Goal: Task Accomplishment & Management: Manage account settings

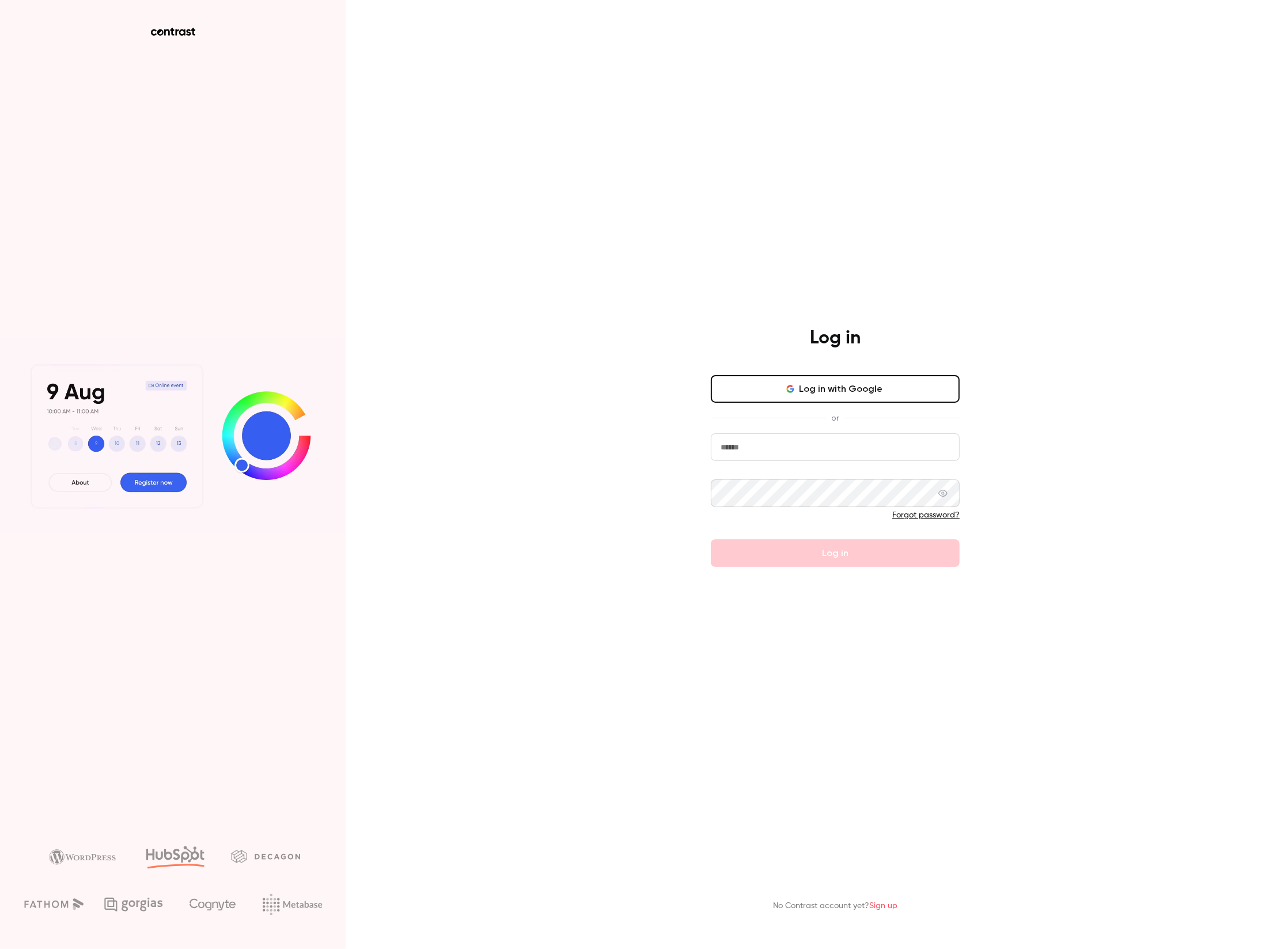
click at [841, 394] on button "Log in with Google" at bounding box center [835, 389] width 249 height 28
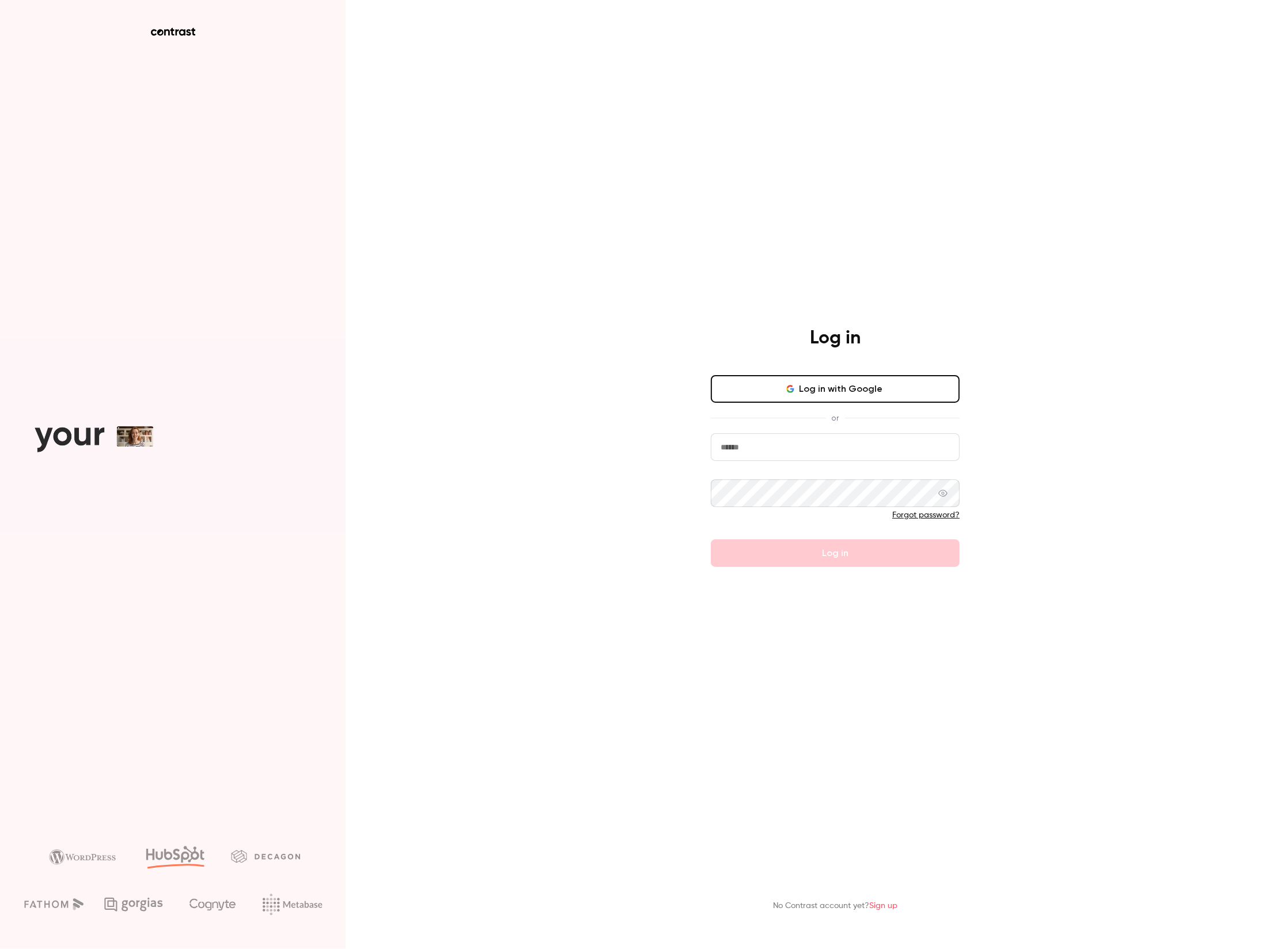
click at [869, 394] on button "Log in with Google" at bounding box center [835, 389] width 249 height 28
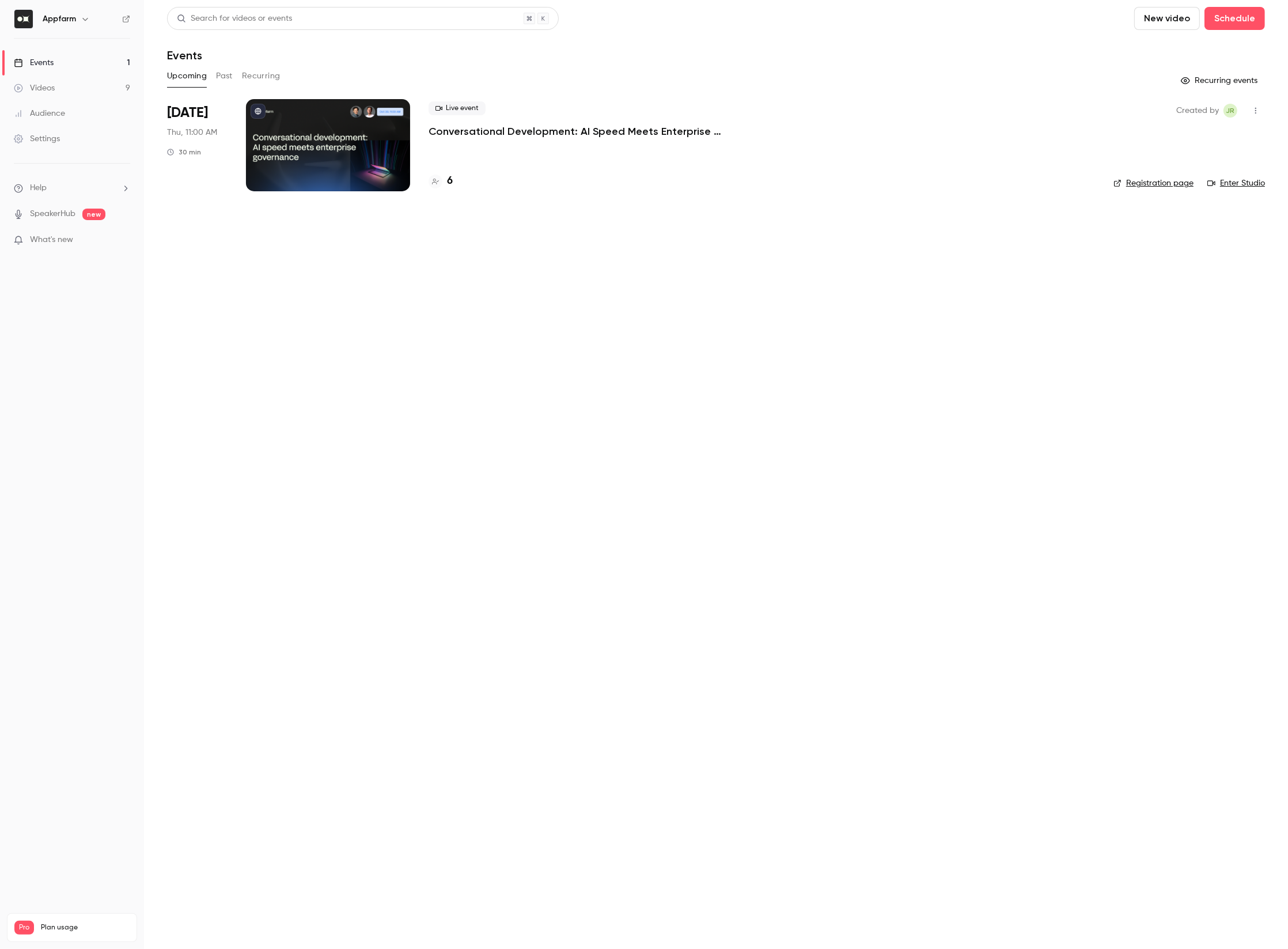
click at [346, 163] on div at bounding box center [328, 145] width 165 height 92
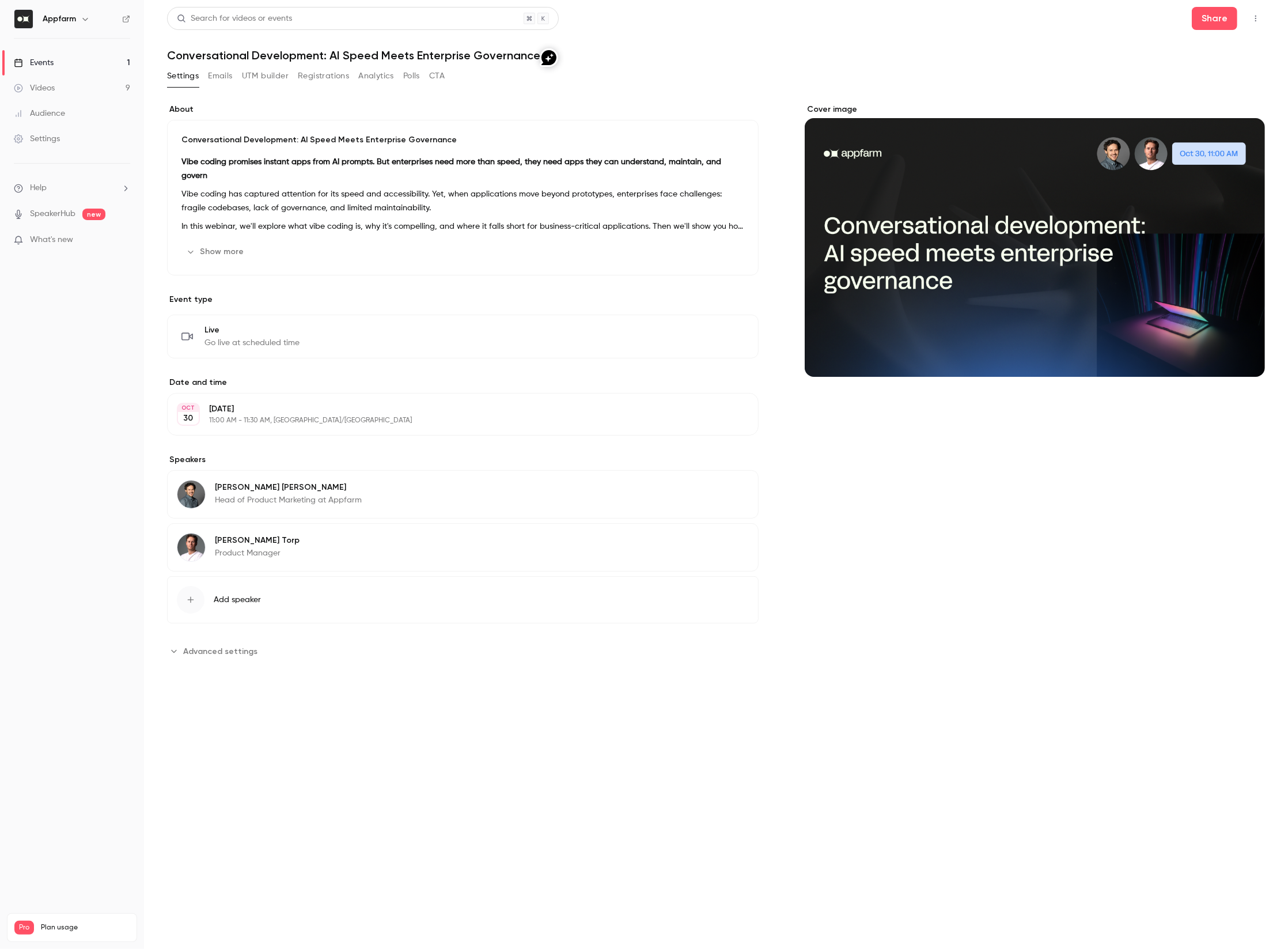
click at [297, 74] on div "Settings Emails UTM builder Registrations Analytics Polls CTA" at bounding box center [306, 76] width 277 height 18
click at [336, 74] on button "Registrations" at bounding box center [323, 76] width 51 height 18
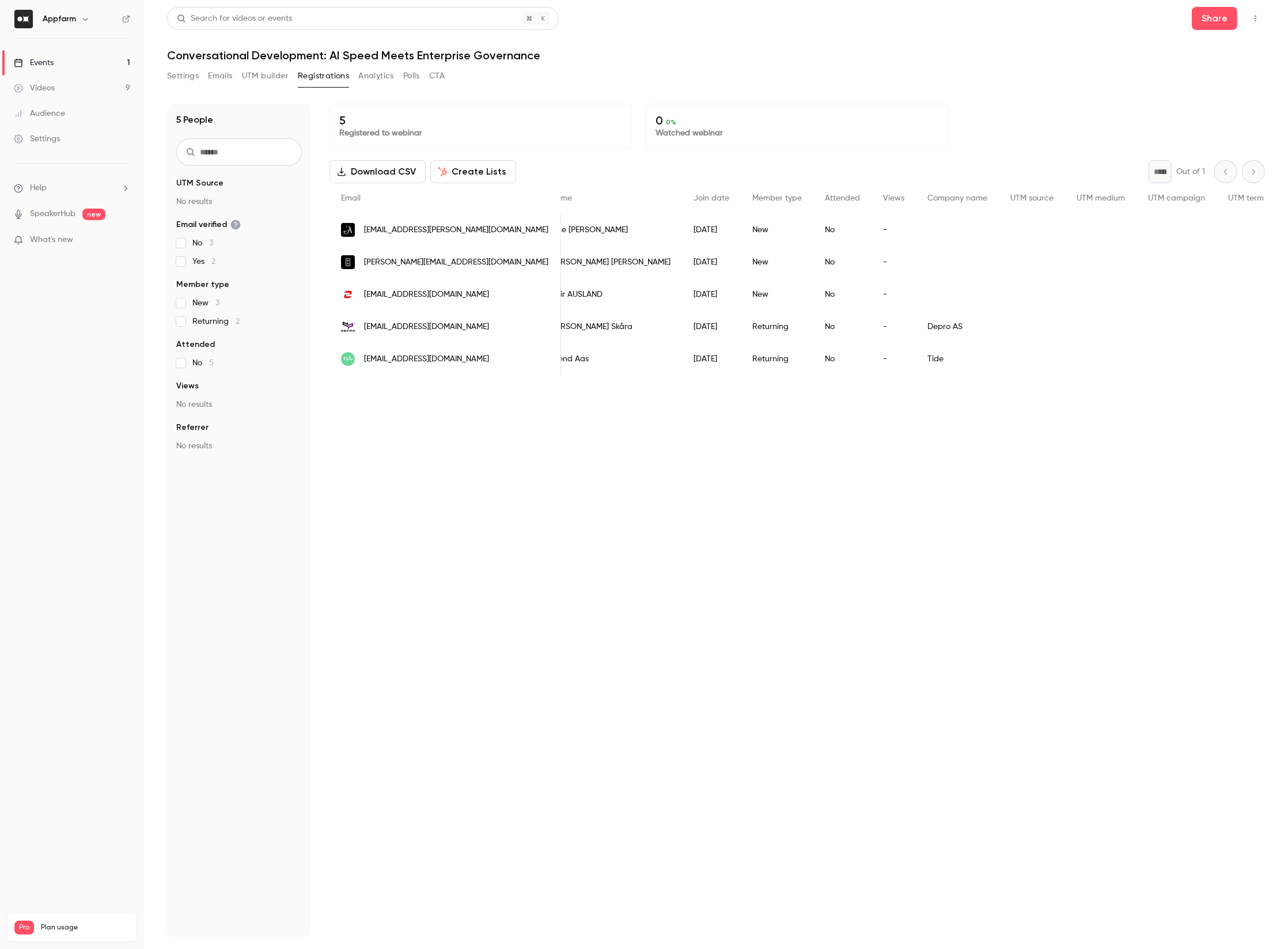
scroll to position [0, 38]
